Goal: Check status: Check status

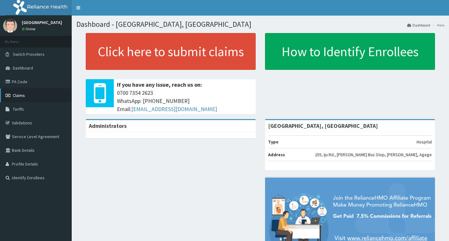
click at [17, 95] on span "Claims" at bounding box center [19, 96] width 12 height 6
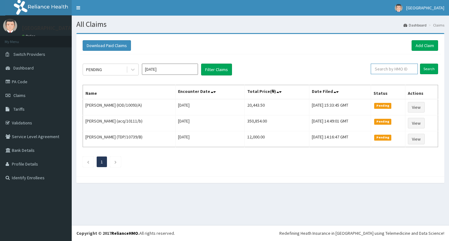
click at [401, 72] on input "text" at bounding box center [393, 69] width 47 height 11
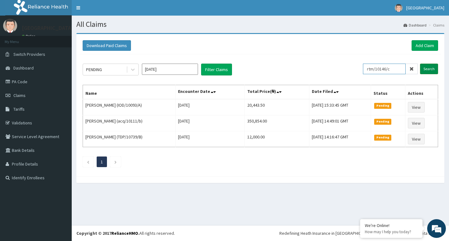
type input "rtm/10146/c"
click at [430, 71] on input "Search" at bounding box center [429, 69] width 18 height 11
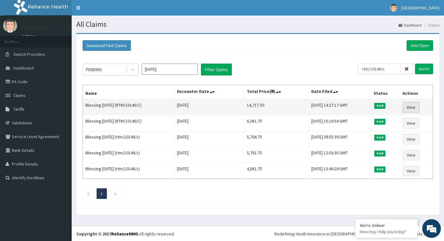
click at [415, 106] on link "View" at bounding box center [410, 107] width 17 height 11
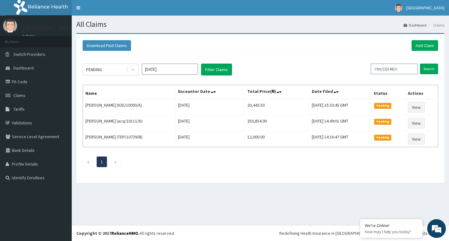
click at [410, 69] on input "rtm/10146/c" at bounding box center [393, 69] width 47 height 11
type input "r"
click at [429, 73] on input "Search" at bounding box center [429, 69] width 18 height 11
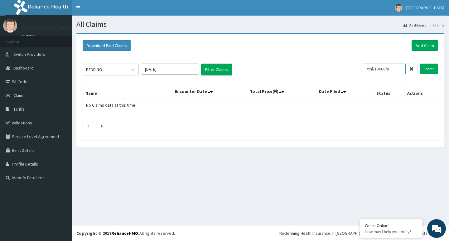
click at [395, 68] on input "tml/10006/a" at bounding box center [384, 69] width 43 height 11
type input "t"
click at [401, 68] on input "text" at bounding box center [393, 69] width 47 height 11
click at [428, 72] on input "Search" at bounding box center [429, 69] width 18 height 11
click at [387, 69] on input "makan" at bounding box center [384, 69] width 43 height 11
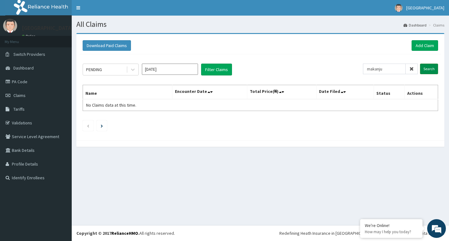
click at [435, 70] on input "Search" at bounding box center [429, 69] width 18 height 11
click at [388, 70] on input "makanju" at bounding box center [384, 69] width 43 height 11
type input "m"
